Goal: Obtain resource: Download file/media

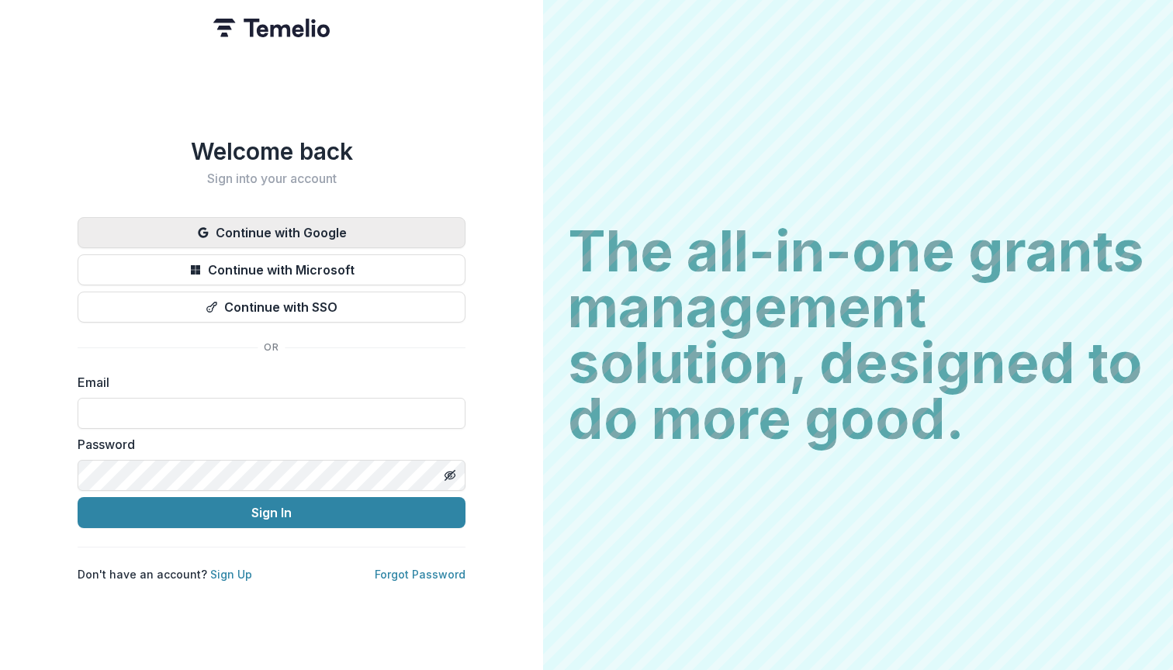
click at [384, 225] on button "Continue with Google" at bounding box center [272, 232] width 388 height 31
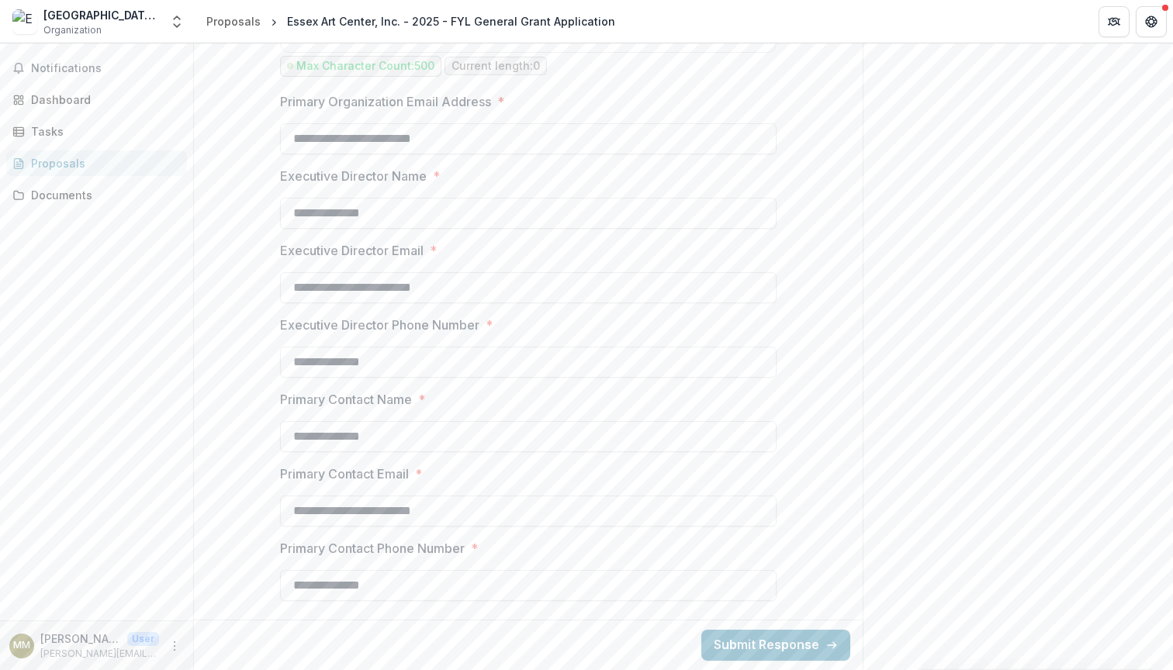
scroll to position [5639, 0]
drag, startPoint x: 409, startPoint y: 365, endPoint x: 244, endPoint y: 362, distance: 165.2
type input "**********"
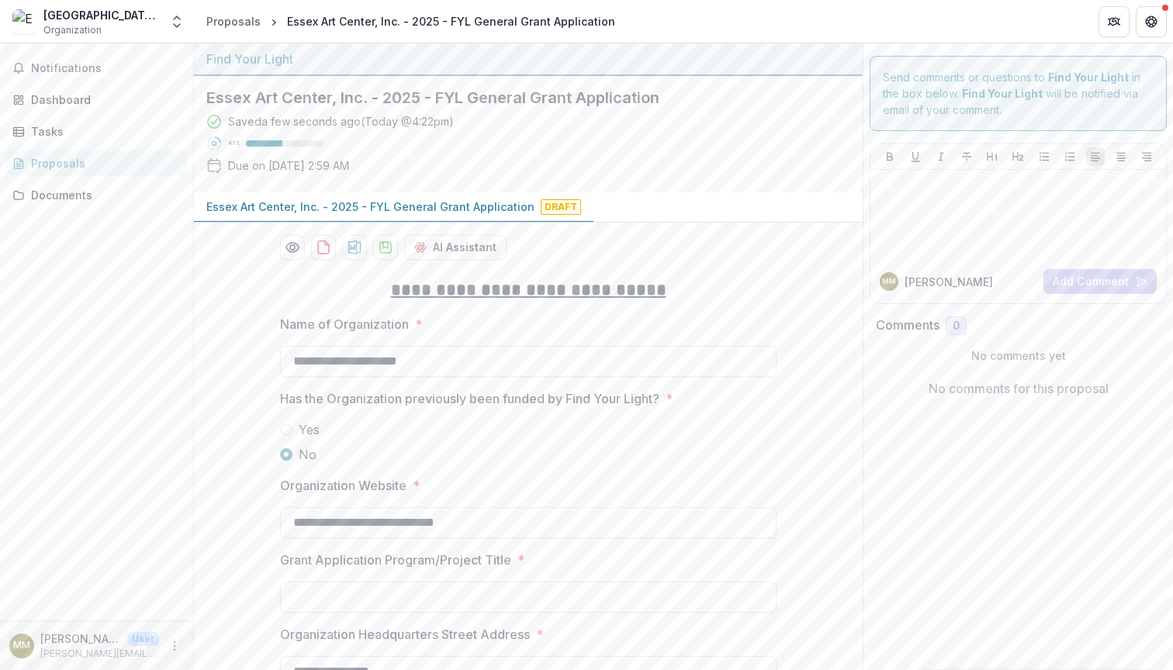
scroll to position [0, 0]
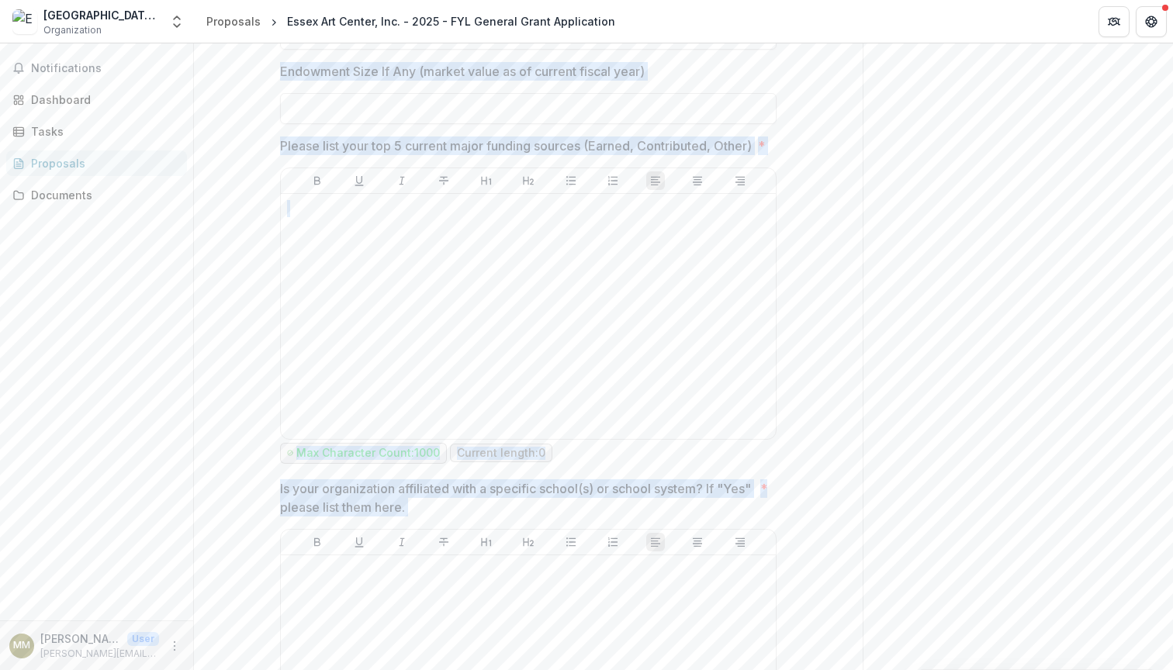
drag, startPoint x: 330, startPoint y: 285, endPoint x: 529, endPoint y: 669, distance: 432.9
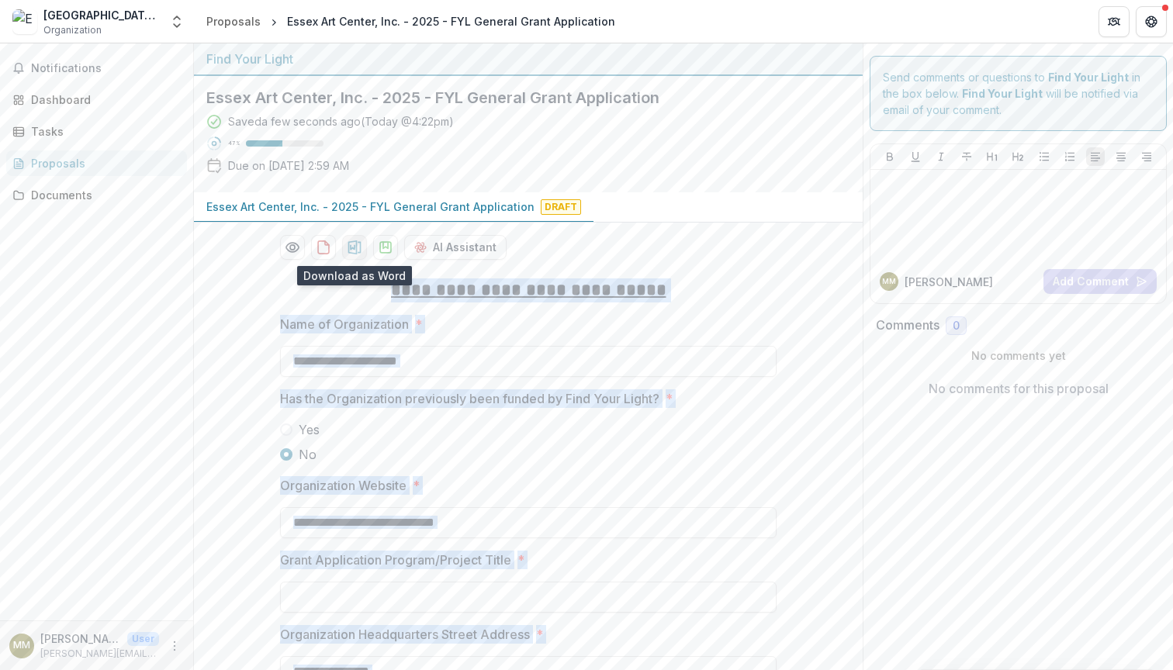
click at [350, 245] on icon "download-proposal" at bounding box center [355, 248] width 16 height 16
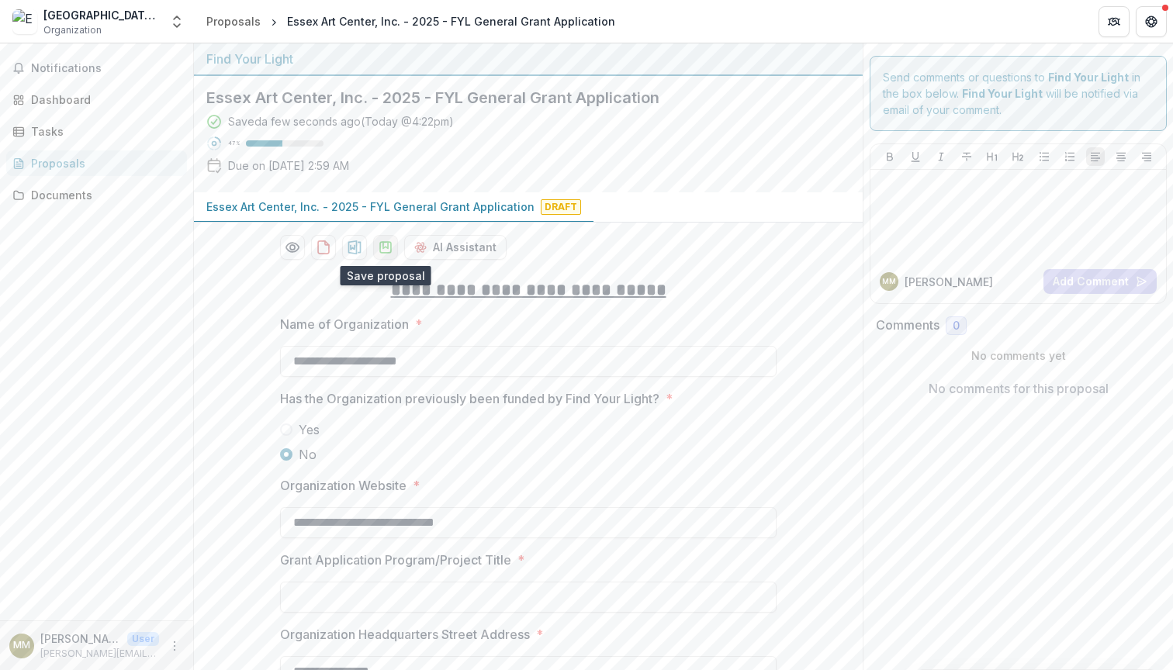
click at [382, 251] on icon "download-proposal" at bounding box center [386, 248] width 16 height 16
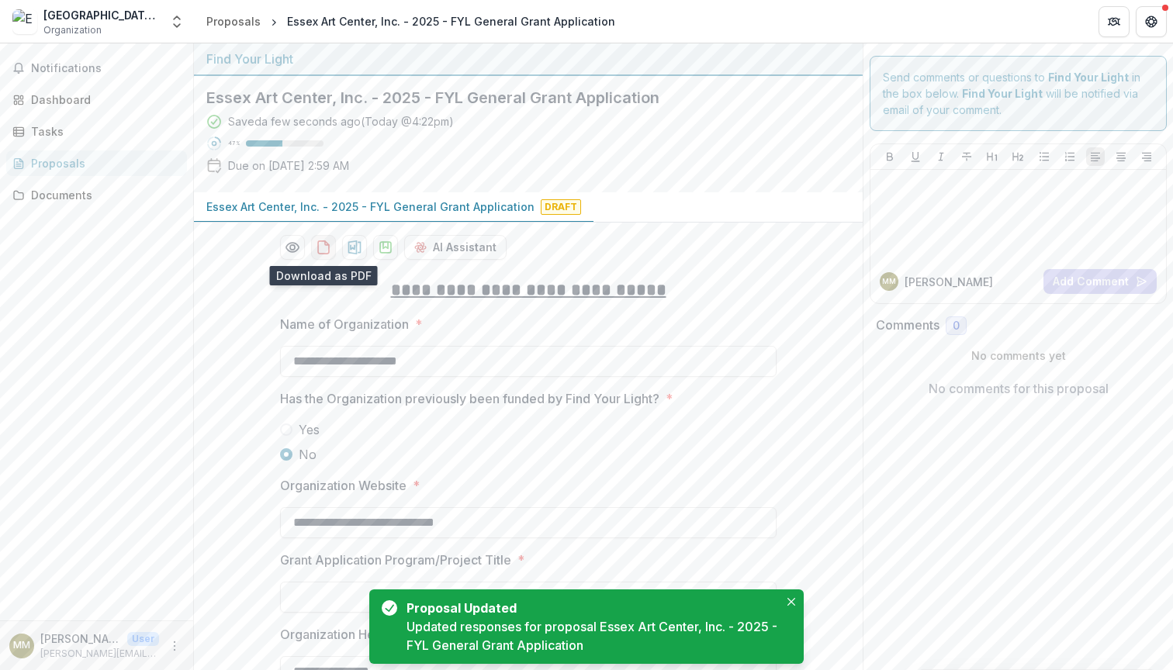
click at [322, 247] on icon "download-proposal" at bounding box center [324, 248] width 16 height 16
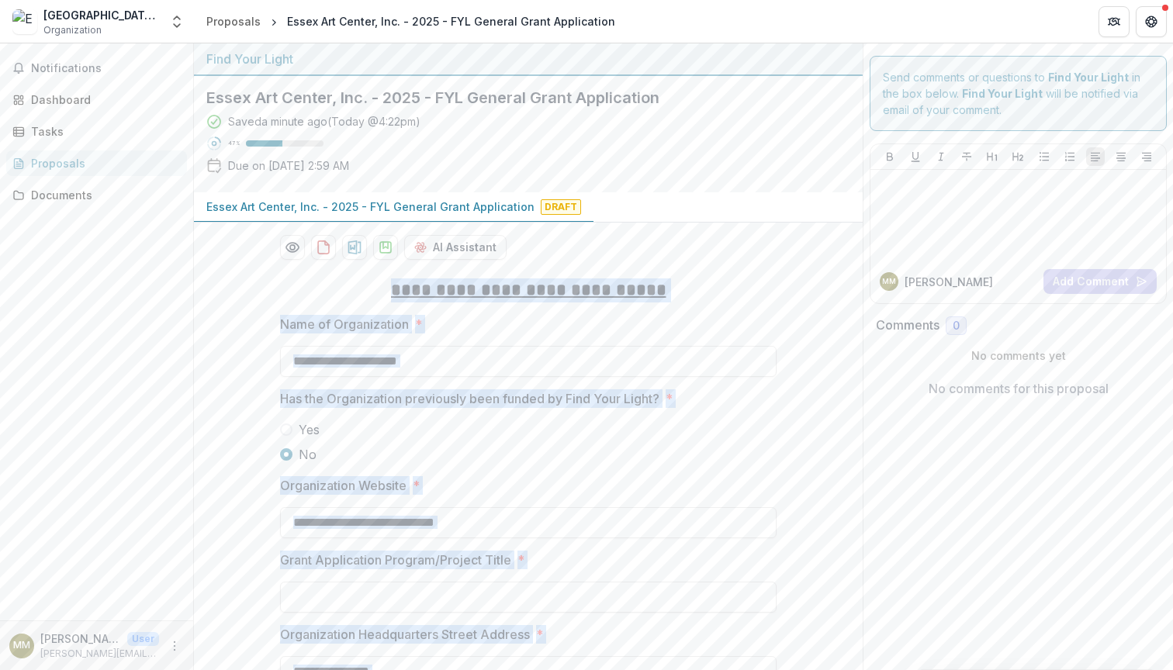
drag, startPoint x: 812, startPoint y: 591, endPoint x: 358, endPoint y: 289, distance: 545.5
copy div "**********"
